Goal: Information Seeking & Learning: Check status

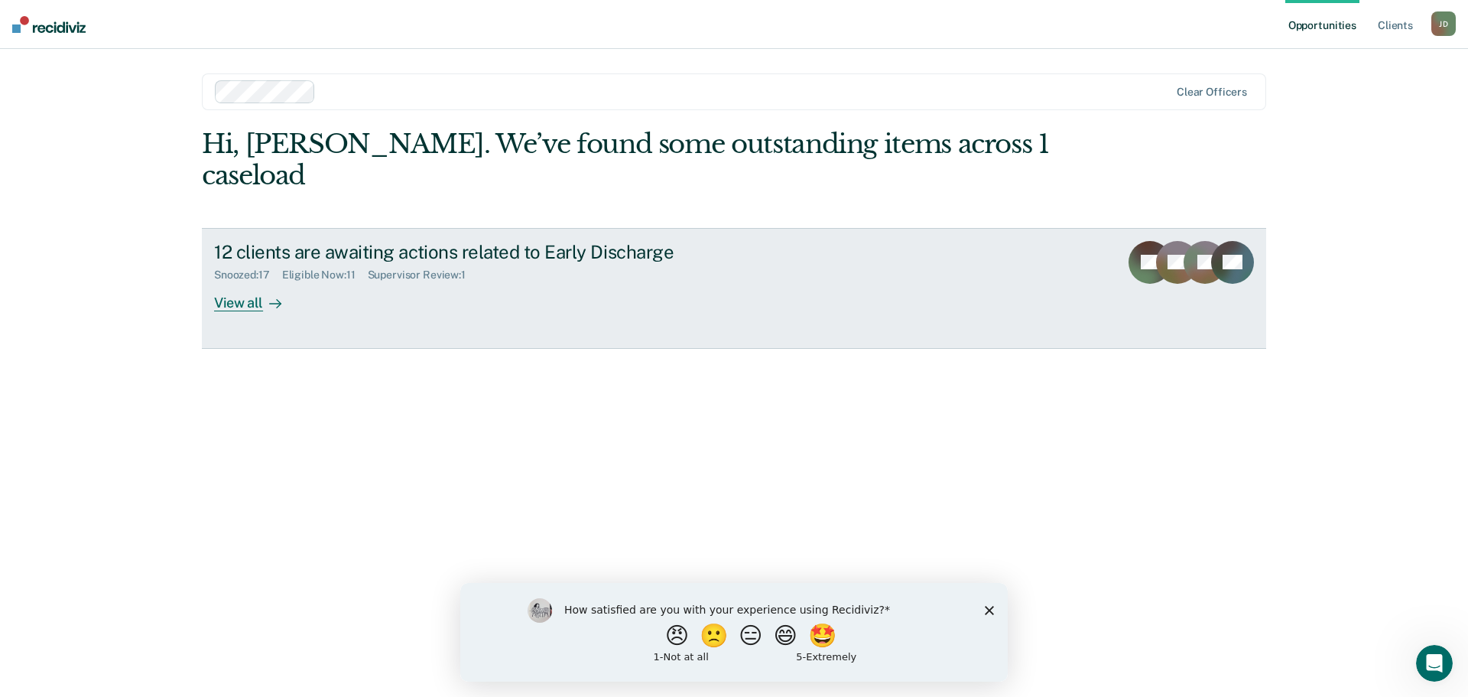
click at [232, 281] on div "View all" at bounding box center [257, 296] width 86 height 30
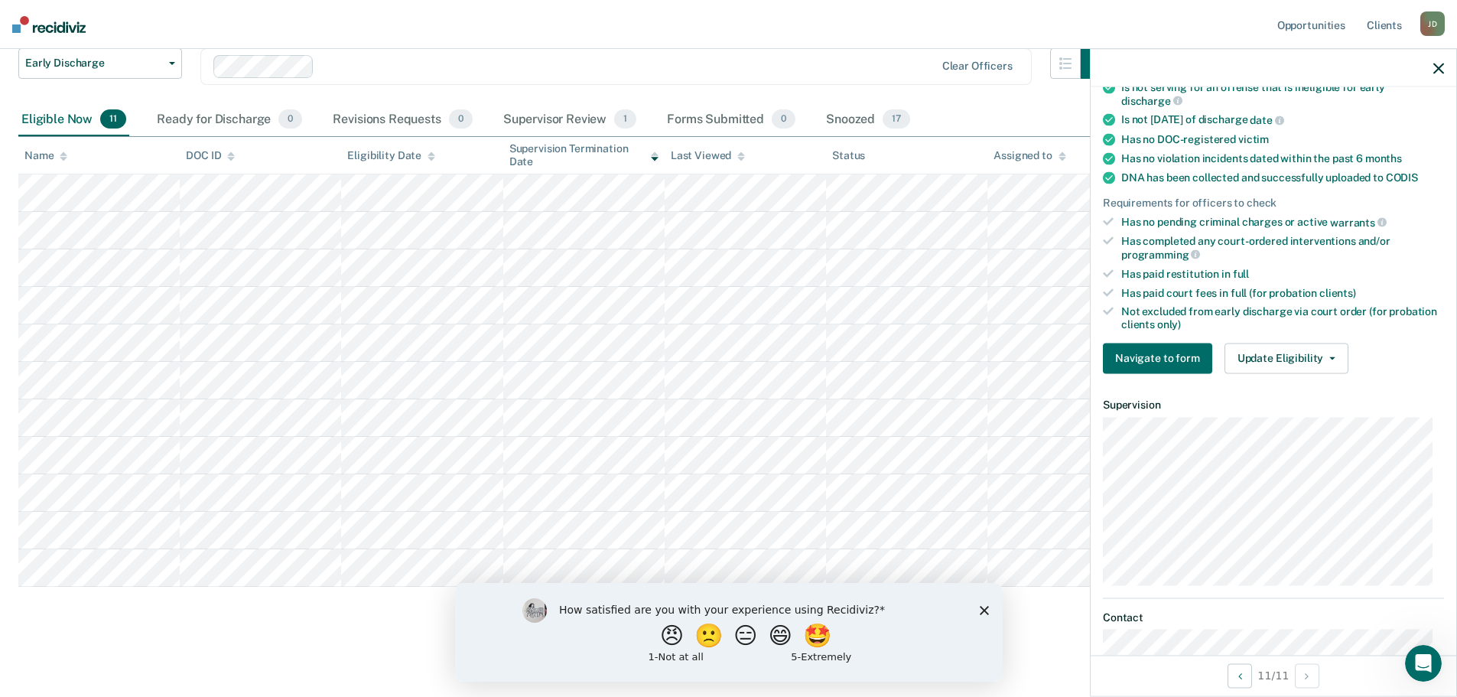
scroll to position [270, 0]
